Goal: Information Seeking & Learning: Learn about a topic

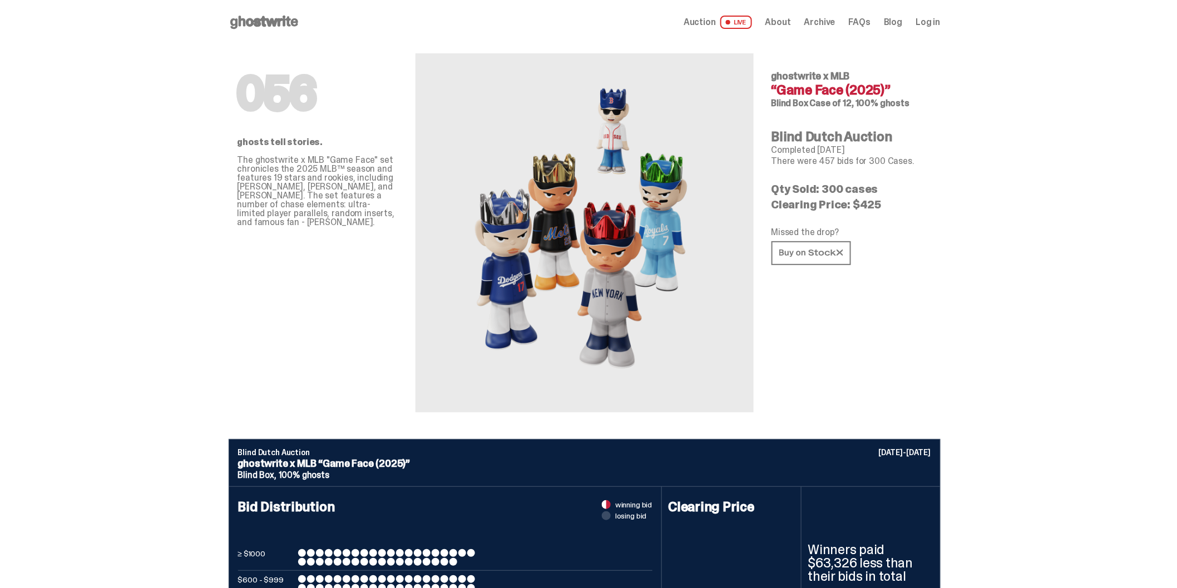
drag, startPoint x: 855, startPoint y: 74, endPoint x: 766, endPoint y: 75, distance: 88.4
click at [766, 75] on div "056 ghosts tell stories. The ghostwrite x MLB "Game Face" set chronicles the 20…" at bounding box center [585, 241] width 712 height 395
copy span "ghostwrite x MLB"
drag, startPoint x: 258, startPoint y: 158, endPoint x: 332, endPoint y: 162, distance: 74.0
click at [335, 162] on p "The ghostwrite x MLB "Game Face" set chronicles the 2025 MLB™ season and featur…" at bounding box center [317, 191] width 160 height 71
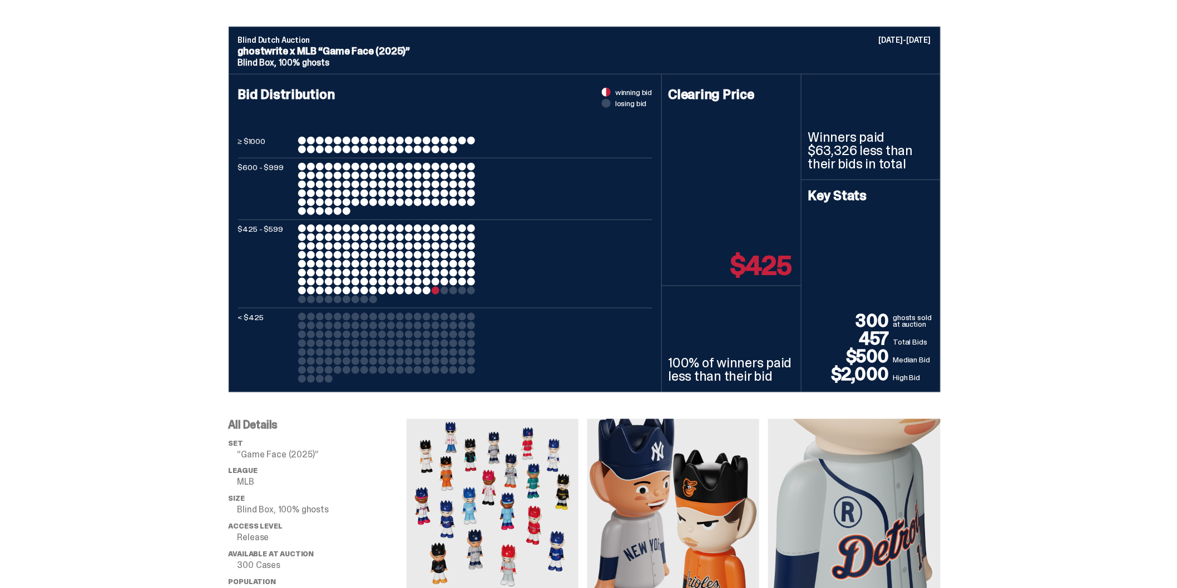
scroll to position [432, 0]
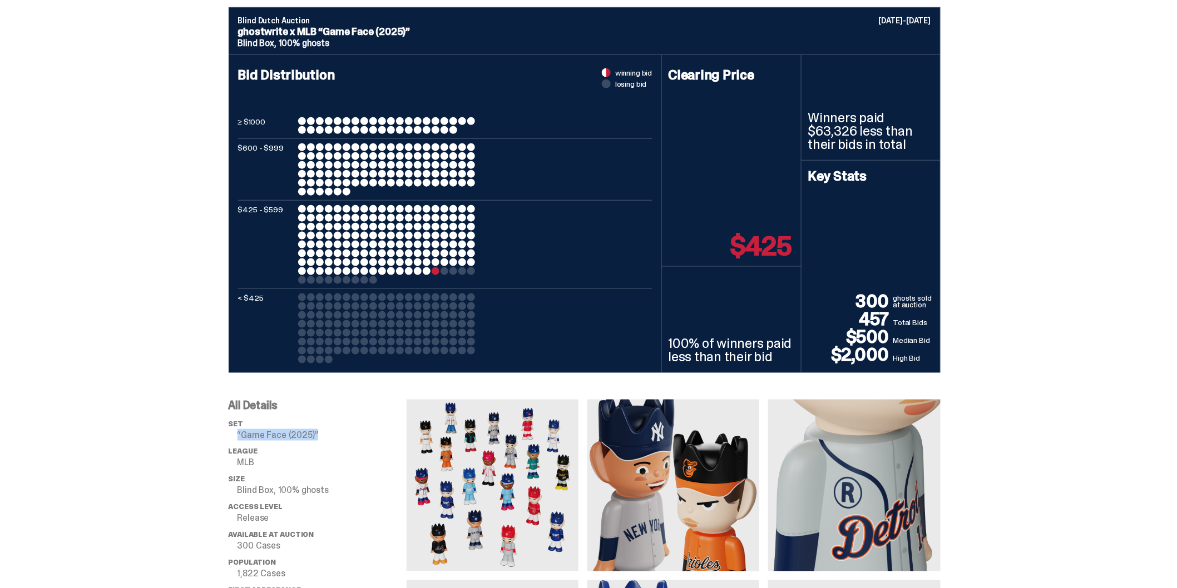
drag, startPoint x: 323, startPoint y: 434, endPoint x: 232, endPoint y: 436, distance: 90.7
click at [232, 434] on li "set “Game Face (2025)”" at bounding box center [318, 430] width 178 height 20
copy p "“Game Face (2025)”"
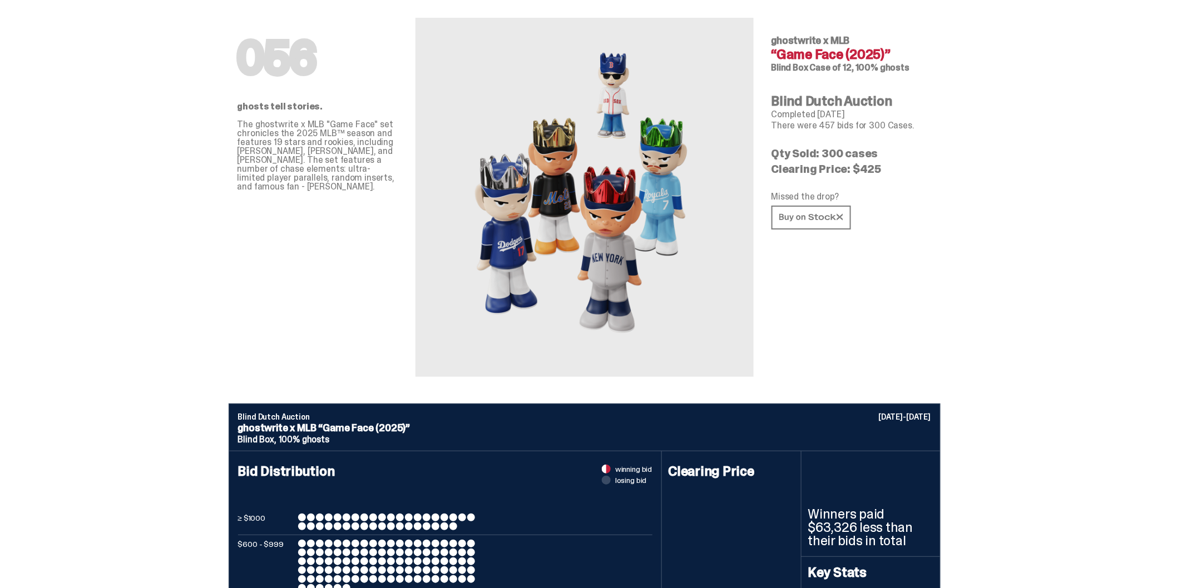
scroll to position [0, 0]
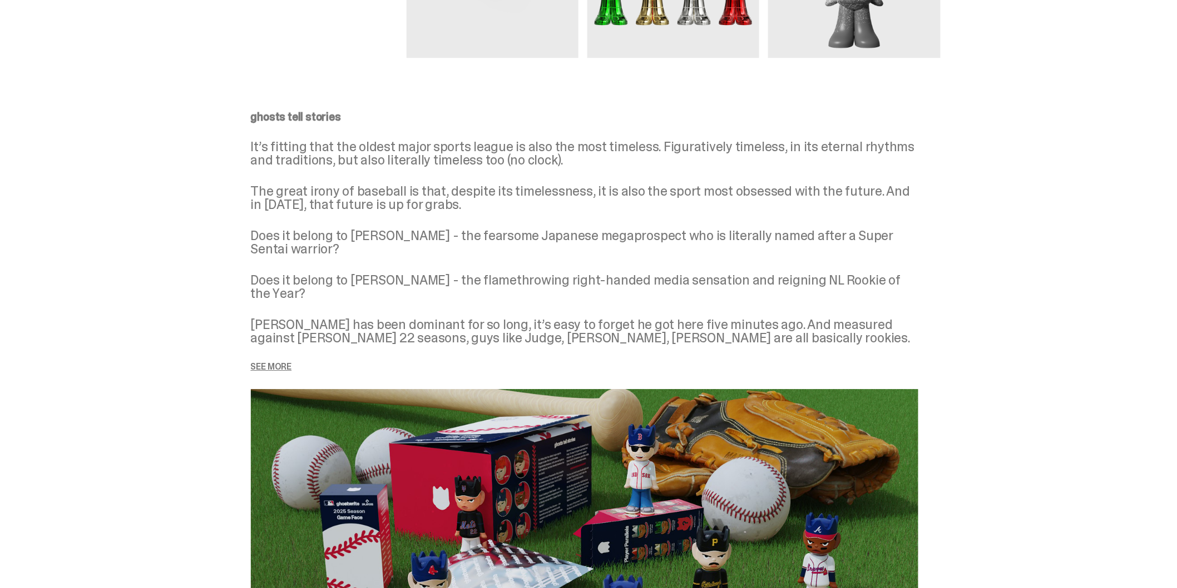
scroll to position [1297, 0]
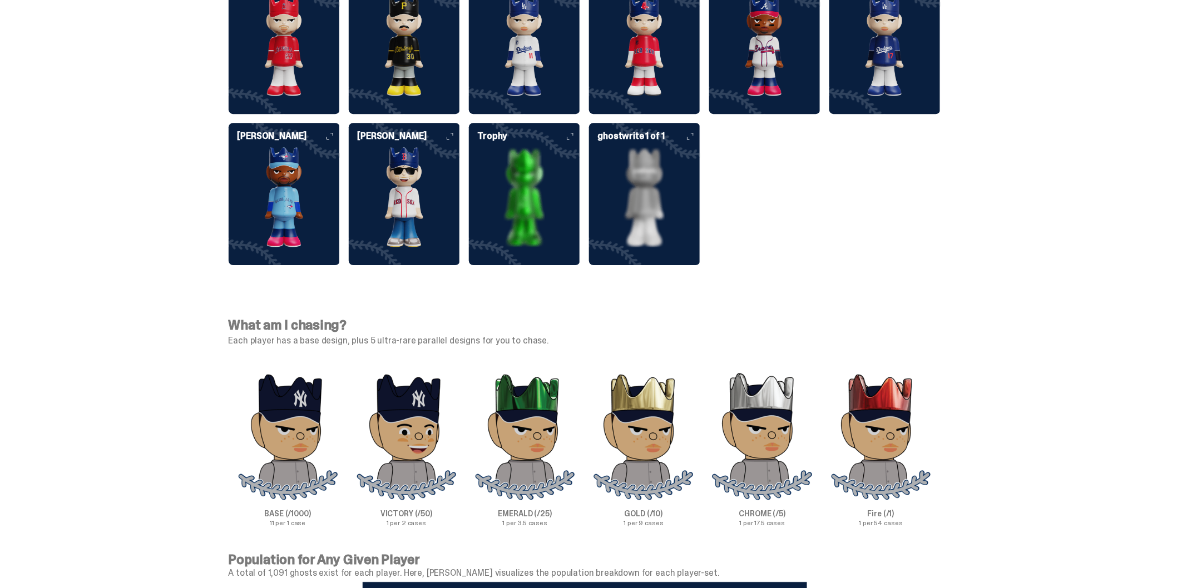
scroll to position [3151, 0]
